Goal: Check status

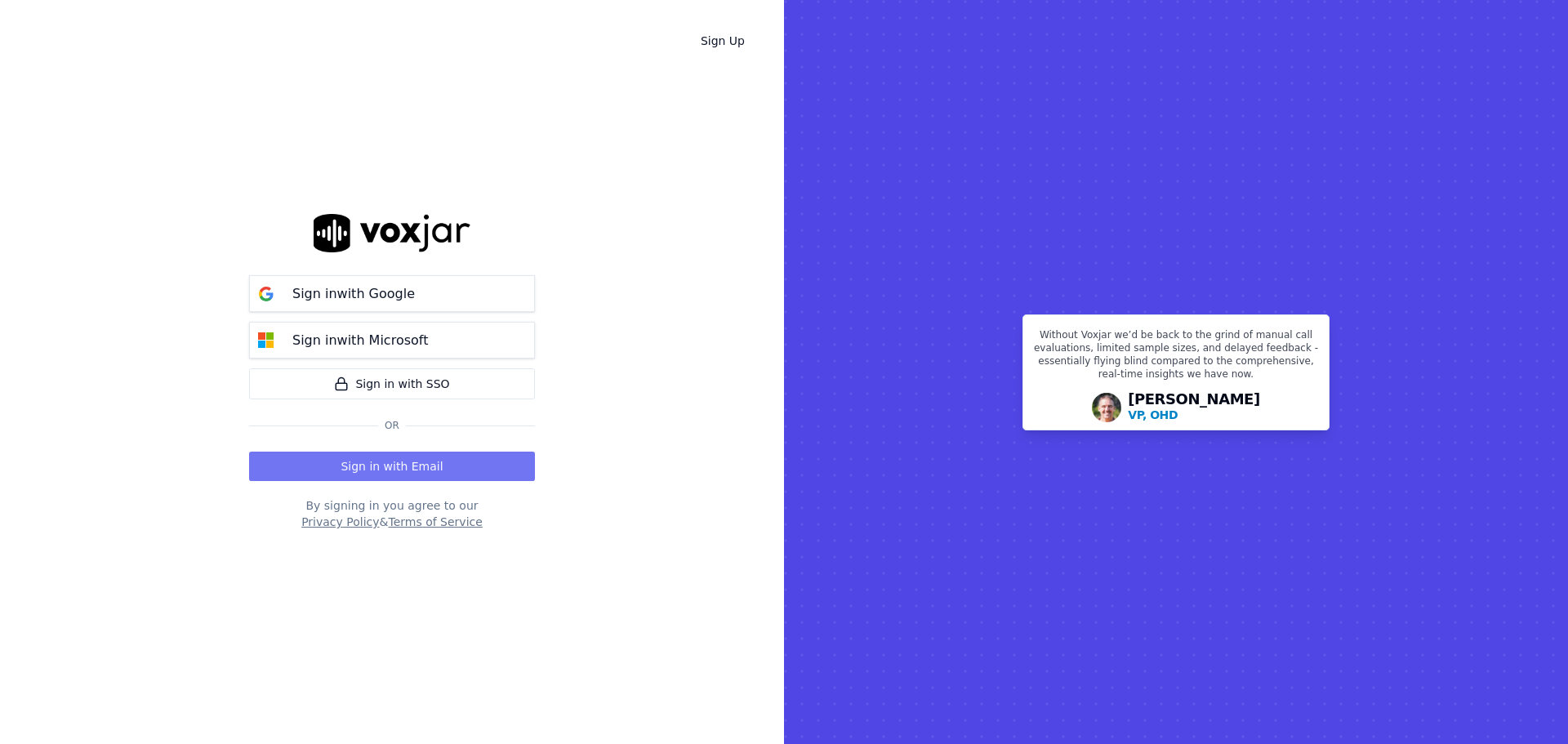
drag, startPoint x: 0, startPoint y: 0, endPoint x: 394, endPoint y: 452, distance: 599.6
click at [394, 452] on button "Sign in with Email" at bounding box center [392, 466] width 286 height 30
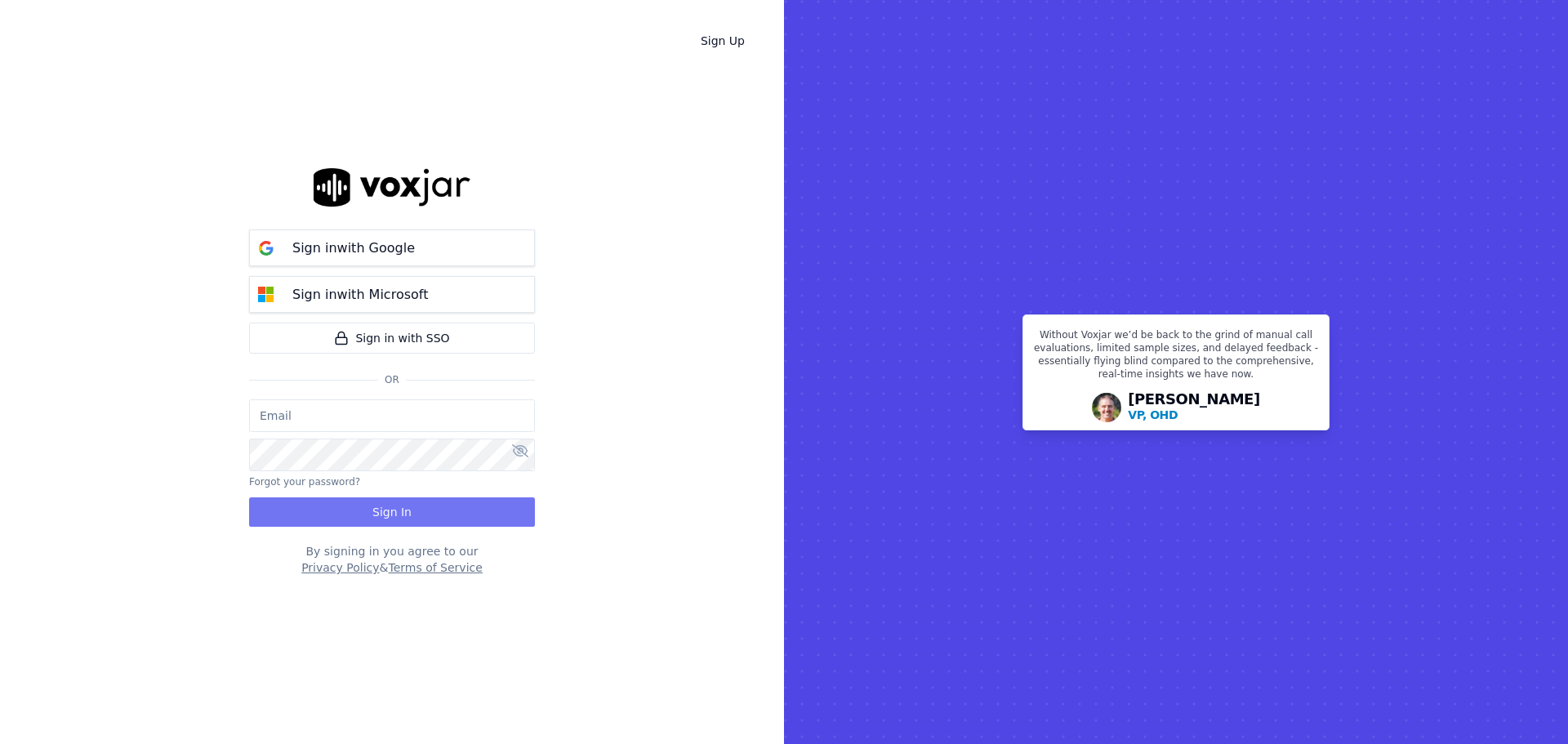
type input "[EMAIL_ADDRESS][DOMAIN_NAME]"
click at [420, 497] on button "Sign In" at bounding box center [392, 512] width 286 height 30
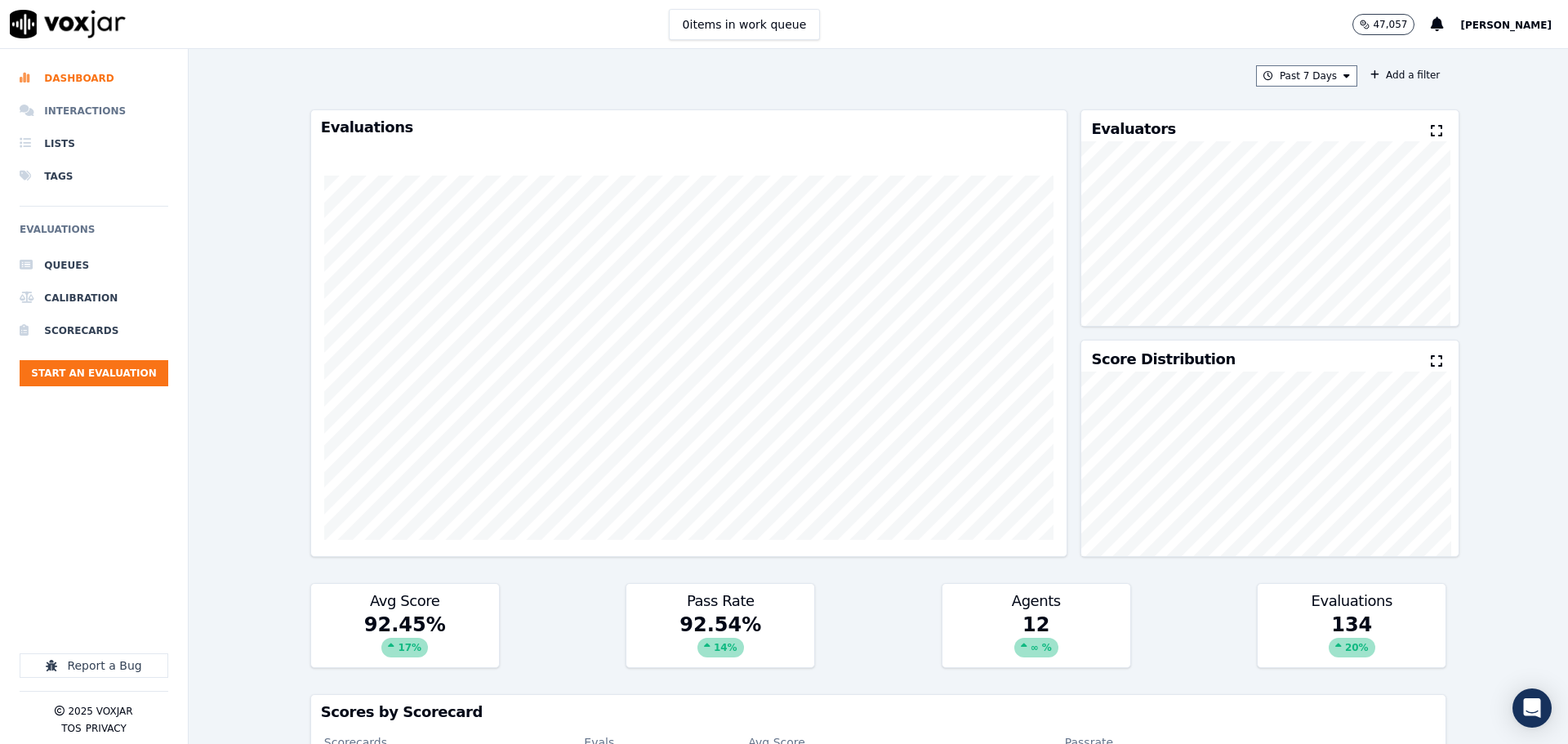
click at [101, 111] on li "Interactions" at bounding box center [93, 111] width 148 height 33
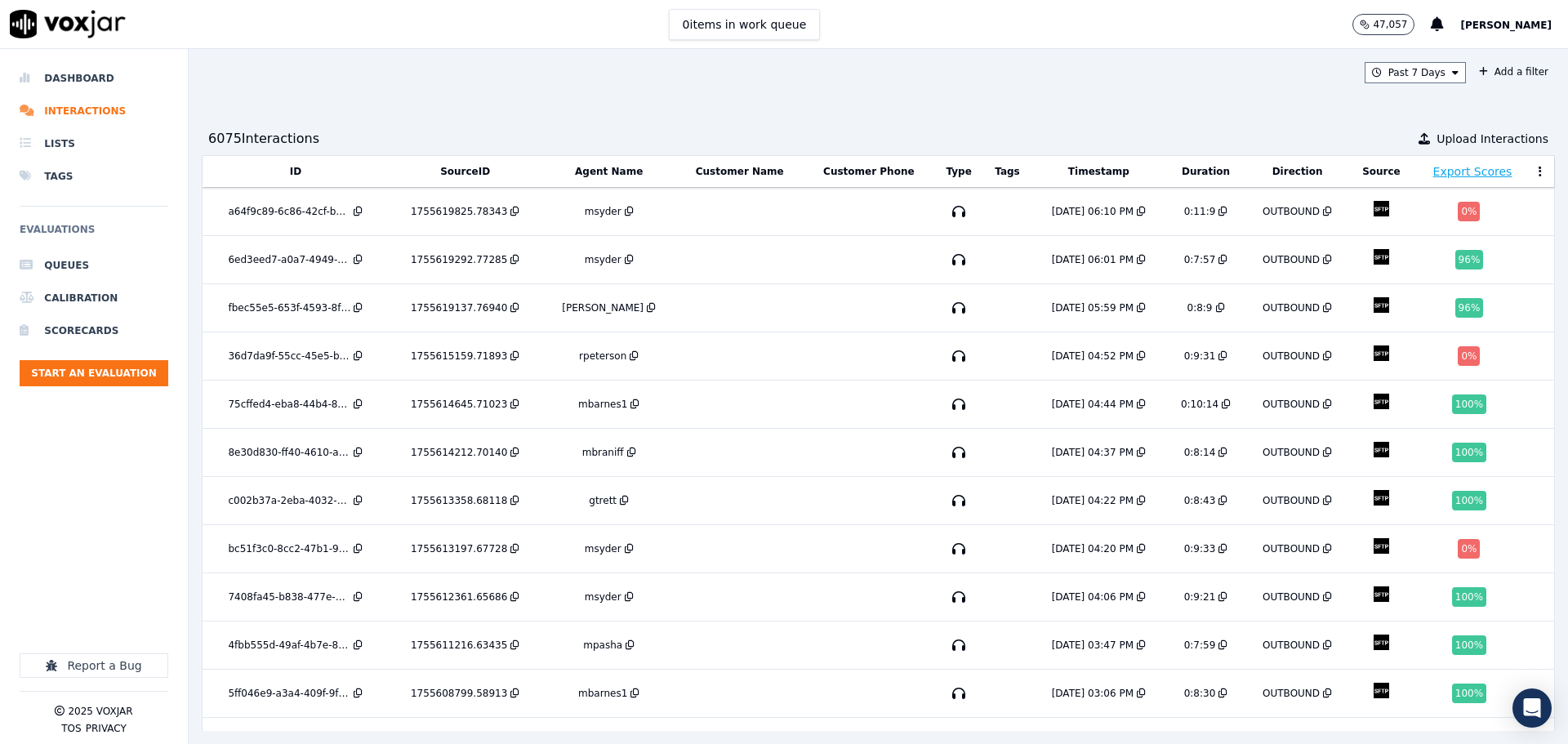
click at [1382, 83] on div "Past 7 Days Add a filter 6075 Interaction s Upload Interactions ID SourceID Age…" at bounding box center [878, 396] width 1380 height 695
click at [1382, 67] on button "Past 7 Days" at bounding box center [1415, 72] width 101 height 21
click at [1391, 125] on div "Today" at bounding box center [1407, 122] width 33 height 13
click at [1426, 266] on button "Add" at bounding box center [1442, 260] width 32 height 26
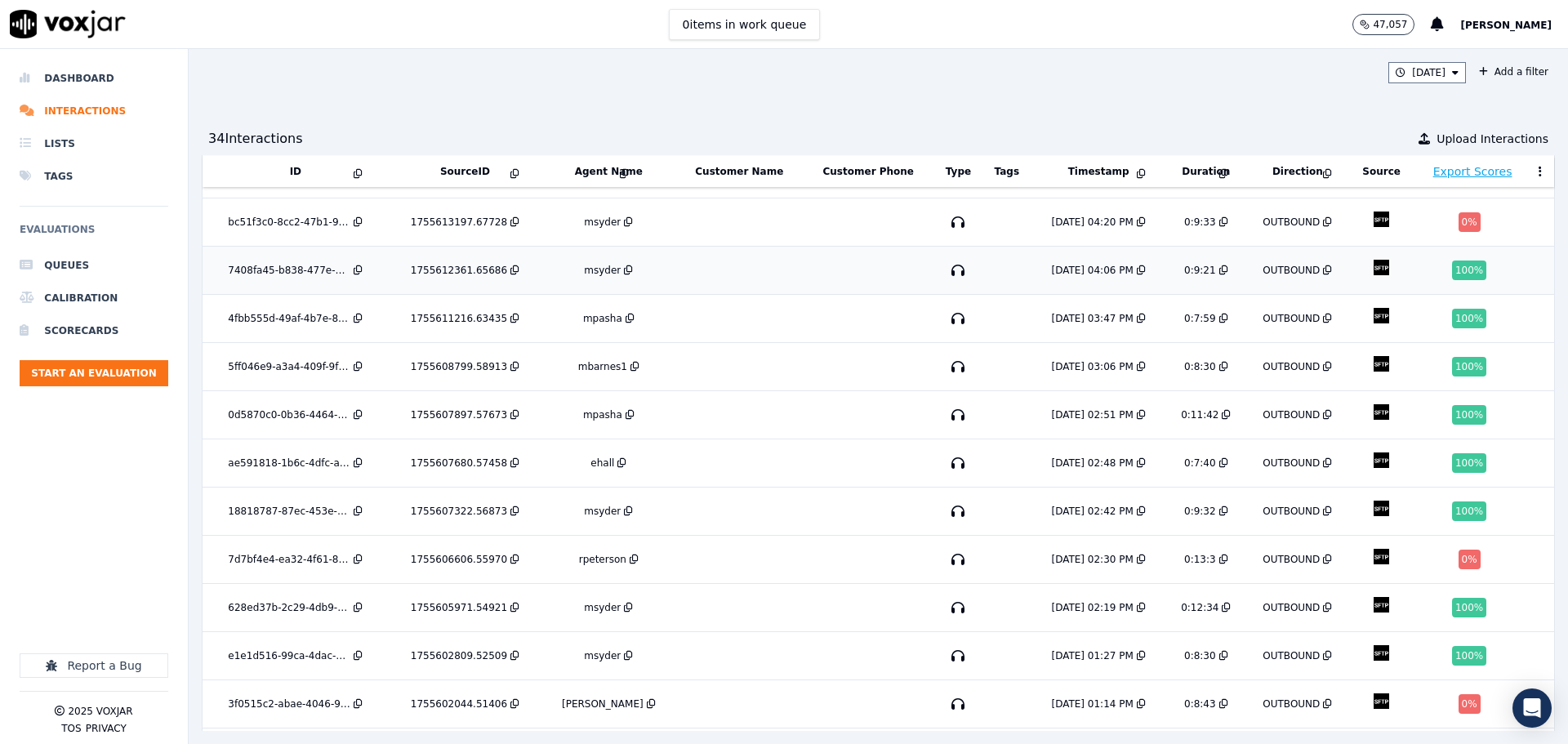
scroll to position [245, 0]
